Goal: Information Seeking & Learning: Learn about a topic

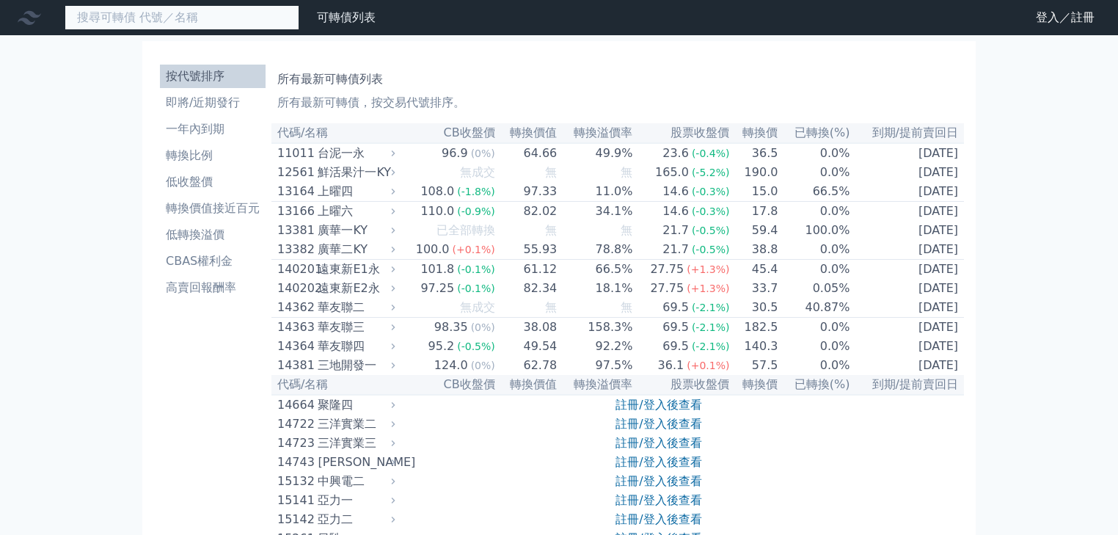
click at [178, 15] on input at bounding box center [182, 17] width 235 height 25
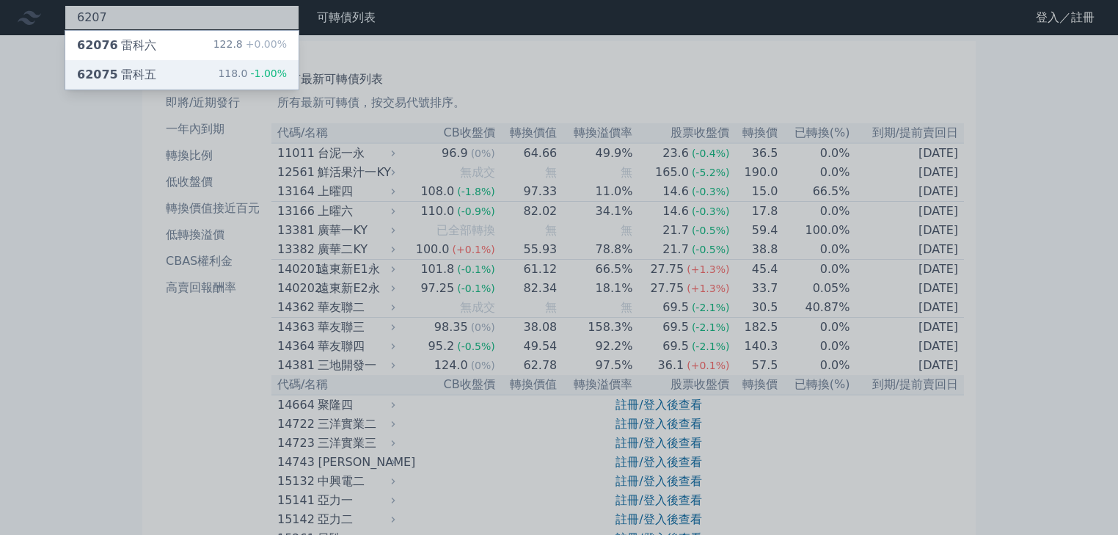
type input "6207"
click at [142, 73] on div "62075 雷科五" at bounding box center [116, 75] width 79 height 18
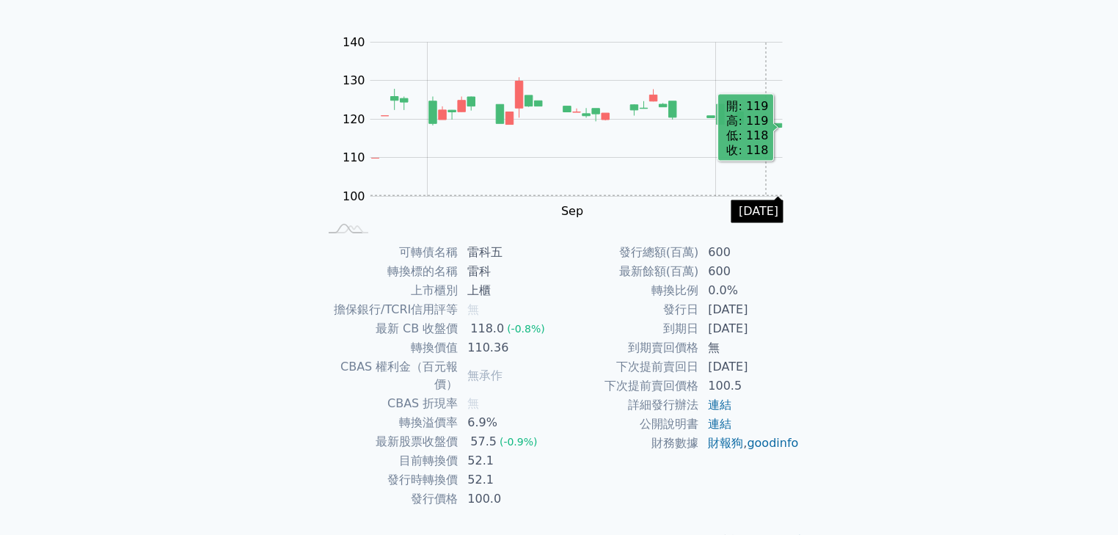
scroll to position [145, 0]
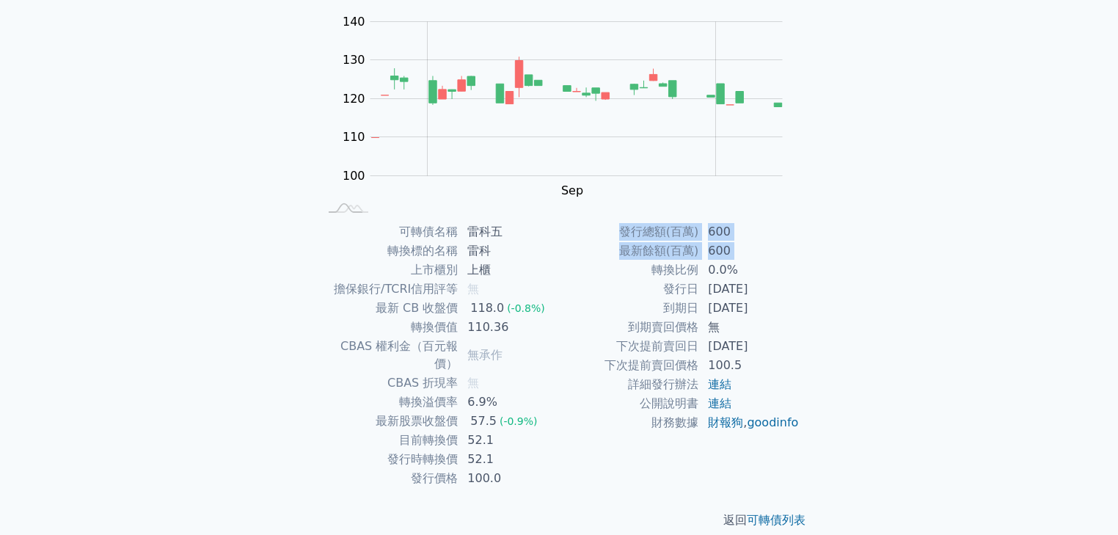
drag, startPoint x: 655, startPoint y: 269, endPoint x: 800, endPoint y: 264, distance: 145.4
click at [801, 265] on div "可轉債名稱 雷科五 轉換標的名稱 雷科 上市櫃別 上櫃 擔保銀行/TCRI信用評等 無 最新 CB 收盤價 118.0 (-0.8%) 轉換價值 110.36…" at bounding box center [559, 355] width 517 height 266
click at [812, 277] on div "可轉債名稱 雷科五 轉換標的名稱 雷科 上市櫃別 上櫃 擔保銀行/TCRI信用評等 無 最新 CB 收盤價 118.0 (-0.8%) 轉換價值 110.36…" at bounding box center [559, 355] width 517 height 266
click at [856, 241] on div "可轉債列表 財務數據 可轉債列表 財務數據 登入／註冊 登入／註冊 可轉債列表 › 62075 雷科五 62075 雷科五 可轉債詳細資訊 Zoom Out …" at bounding box center [559, 203] width 1118 height 697
click at [154, 365] on div "可轉債列表 財務數據 可轉債列表 財務數據 登入／註冊 登入／註冊 可轉債列表 › 62075 雷科五 62075 雷科五 可轉債詳細資訊 Zoom Out …" at bounding box center [559, 203] width 1118 height 697
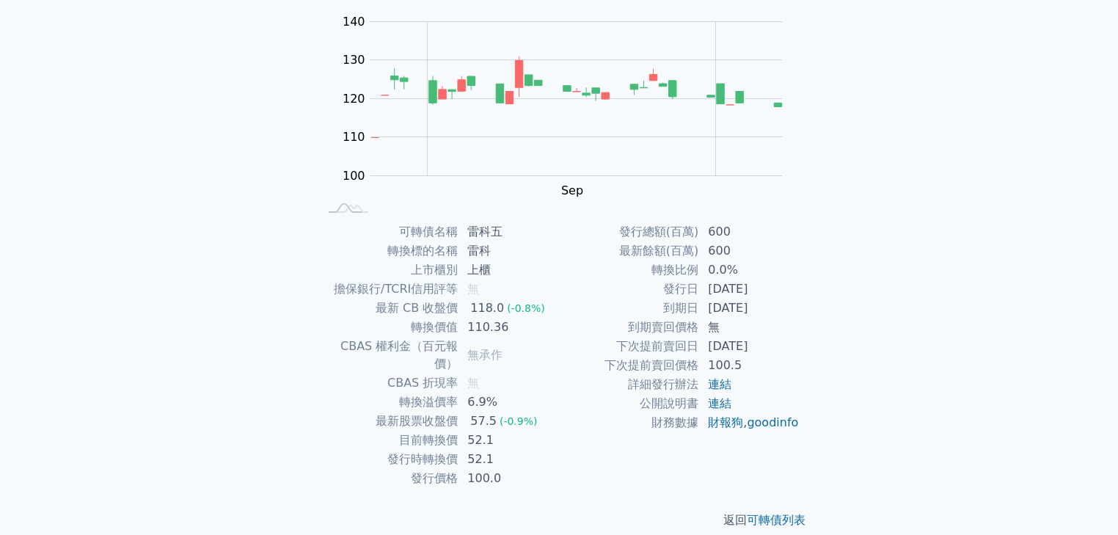
click at [264, 280] on div "可轉債列表 財務數據 可轉債列表 財務數據 登入／註冊 登入／註冊 可轉債列表 › 62075 雷科五 62075 雷科五 可轉債詳細資訊 Zoom Out …" at bounding box center [559, 203] width 1118 height 697
drag, startPoint x: 646, startPoint y: 271, endPoint x: 790, endPoint y: 281, distance: 144.2
click at [790, 281] on tbody "發行總額(百萬) 600 最新餘額(百萬) 600 轉換比例 0.0% 發行日 [DATE] 到期日 [DATE] 到期賣回價格 無 下次提前賣回日 [DAT…" at bounding box center [679, 327] width 241 height 210
click at [759, 263] on td "0.0%" at bounding box center [749, 269] width 101 height 19
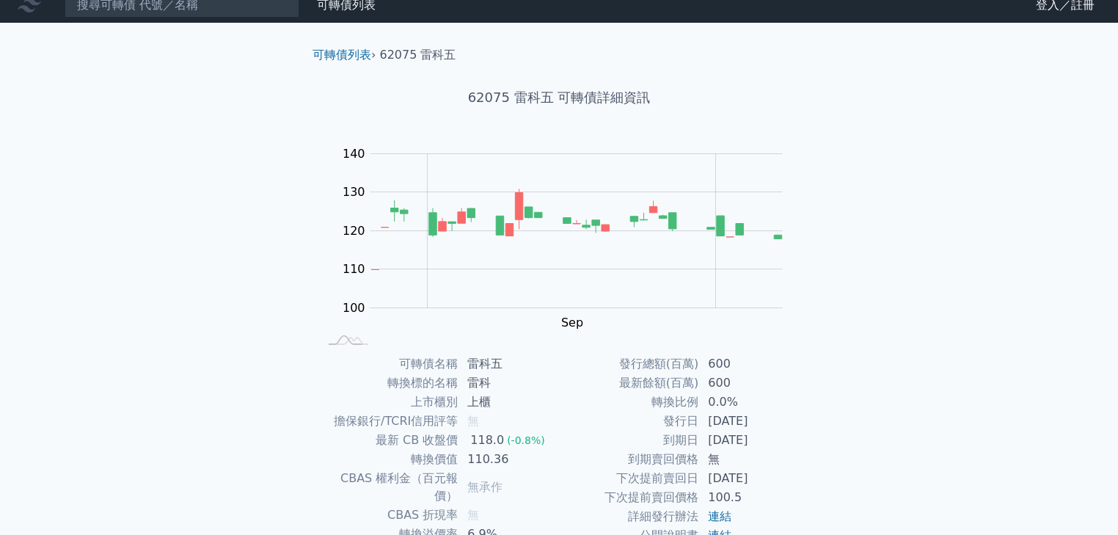
scroll to position [0, 0]
